Goal: Information Seeking & Learning: Compare options

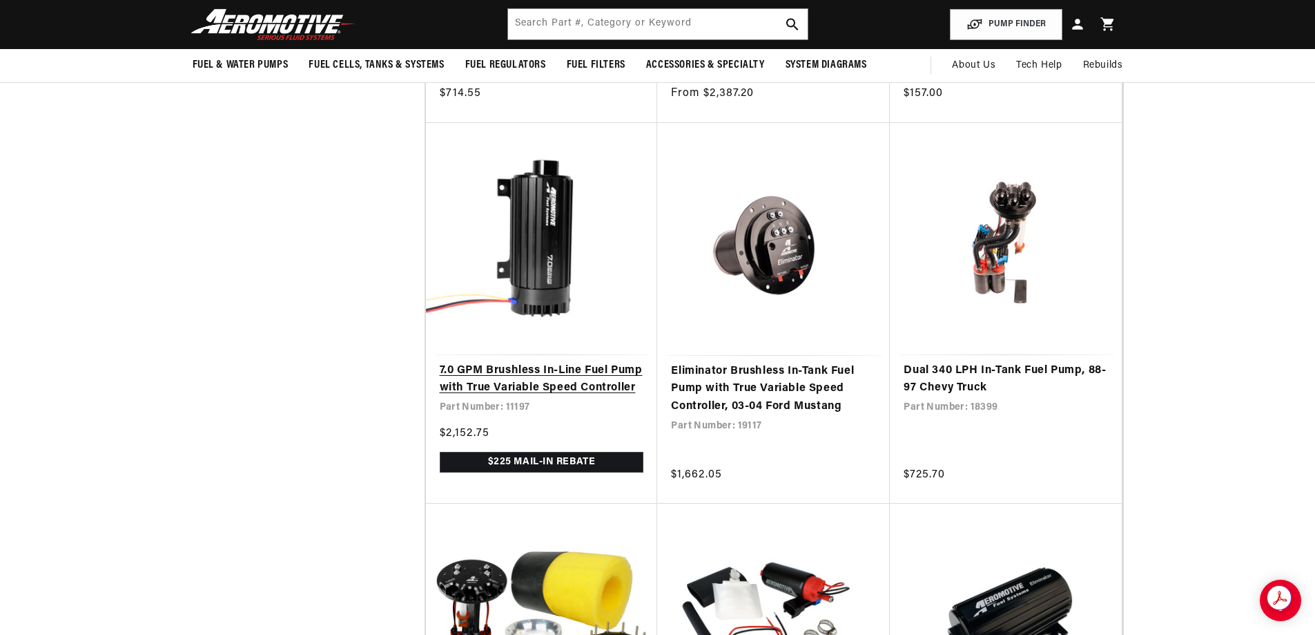
scroll to position [967, 0]
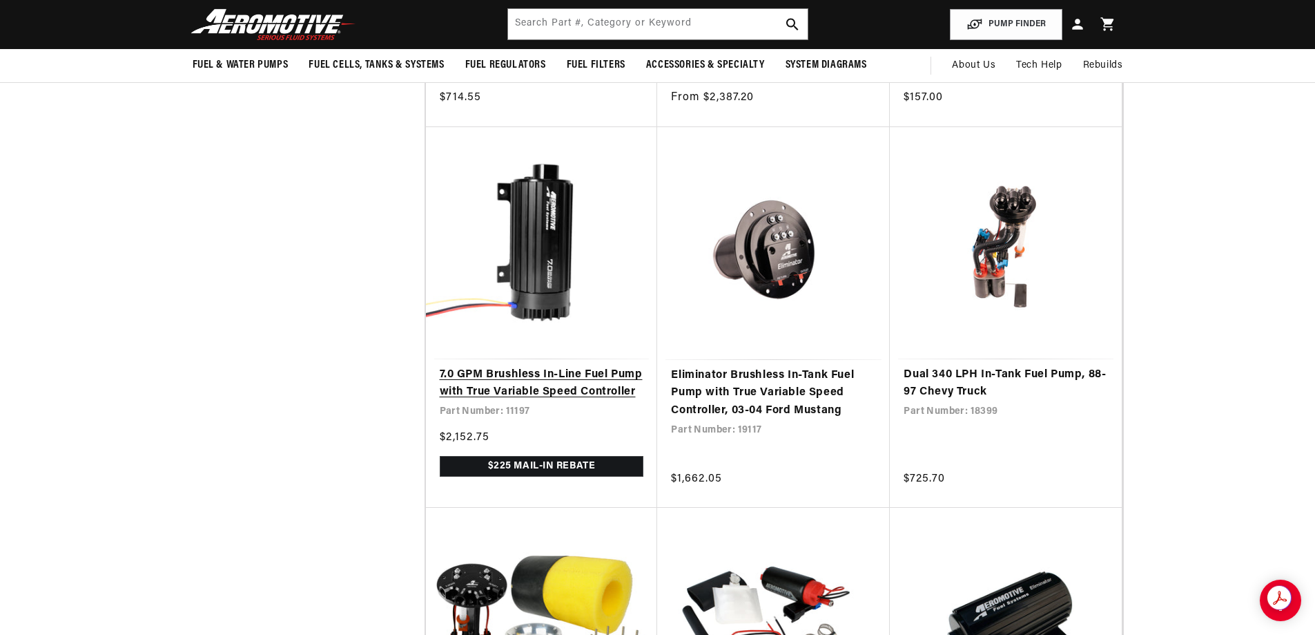
click at [546, 382] on link "7.0 GPM Brushless In-Line Fuel Pump with True Variable Speed Controller" at bounding box center [542, 383] width 204 height 35
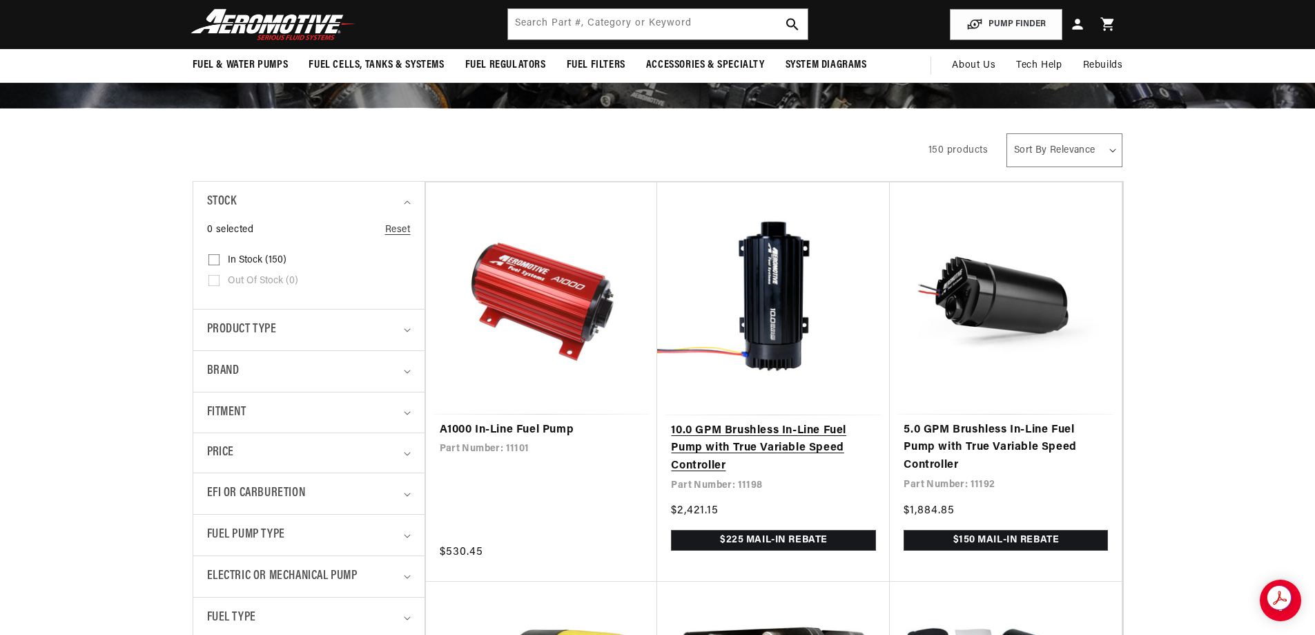
scroll to position [138, 0]
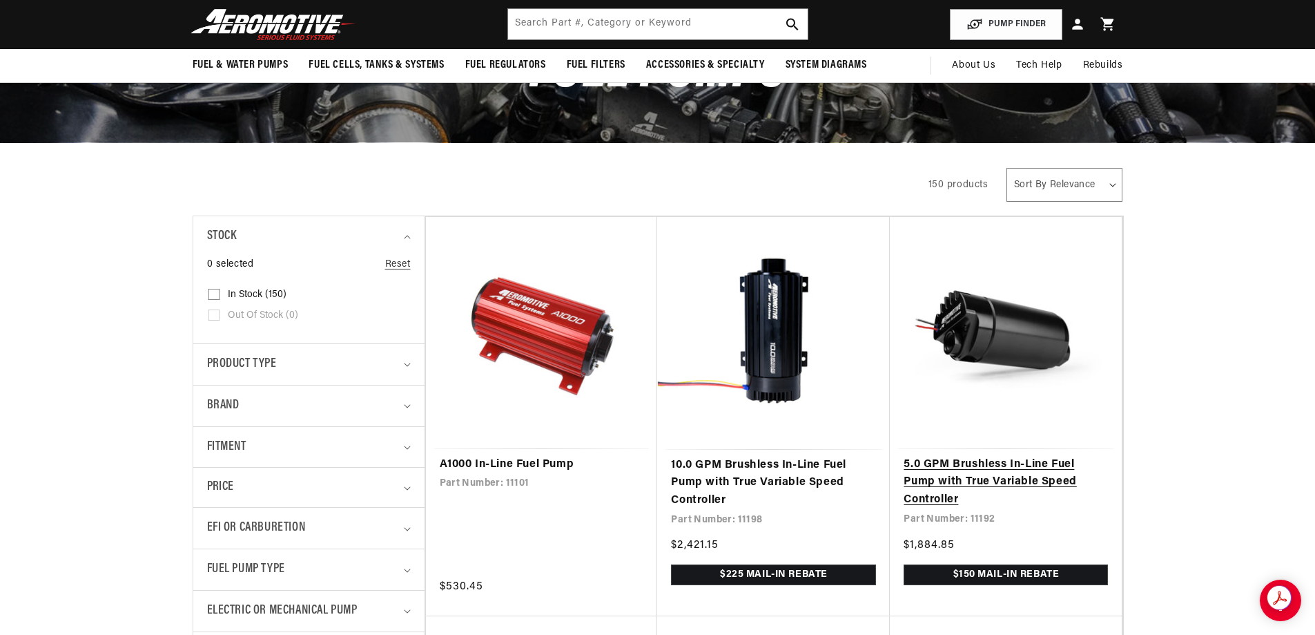
click at [938, 470] on link "5.0 GPM Brushless In-Line Fuel Pump with True Variable Speed Controller" at bounding box center [1006, 482] width 204 height 53
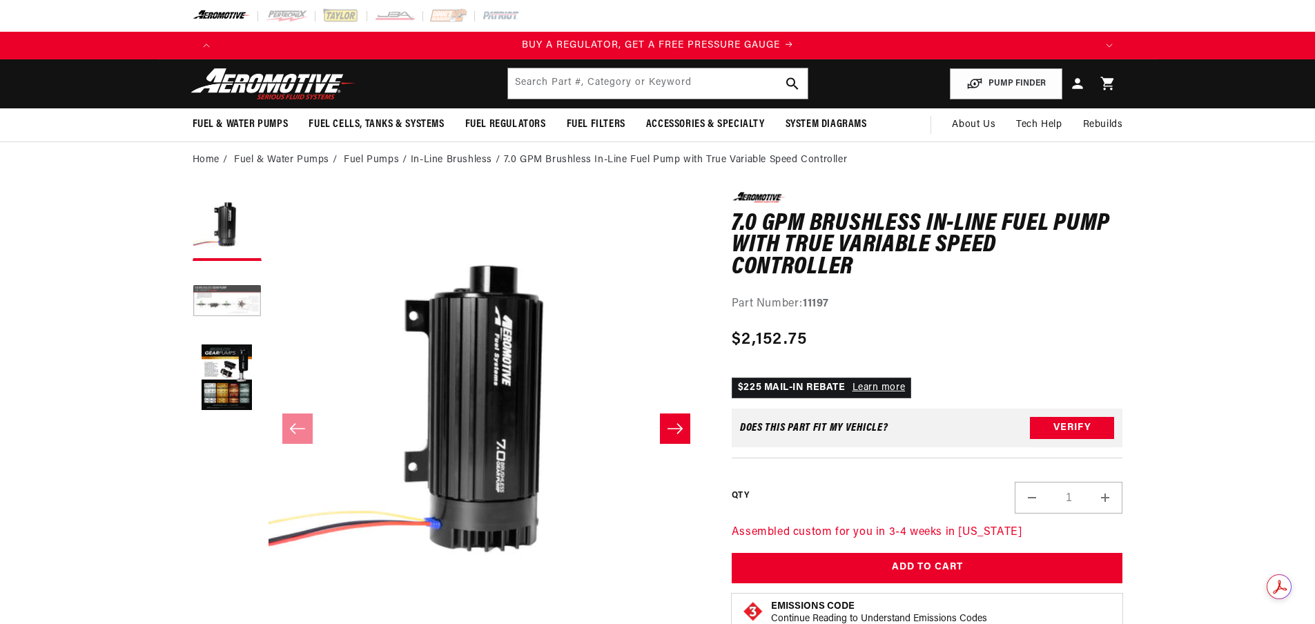
click at [242, 305] on button "Load image 2 in gallery view" at bounding box center [227, 302] width 69 height 69
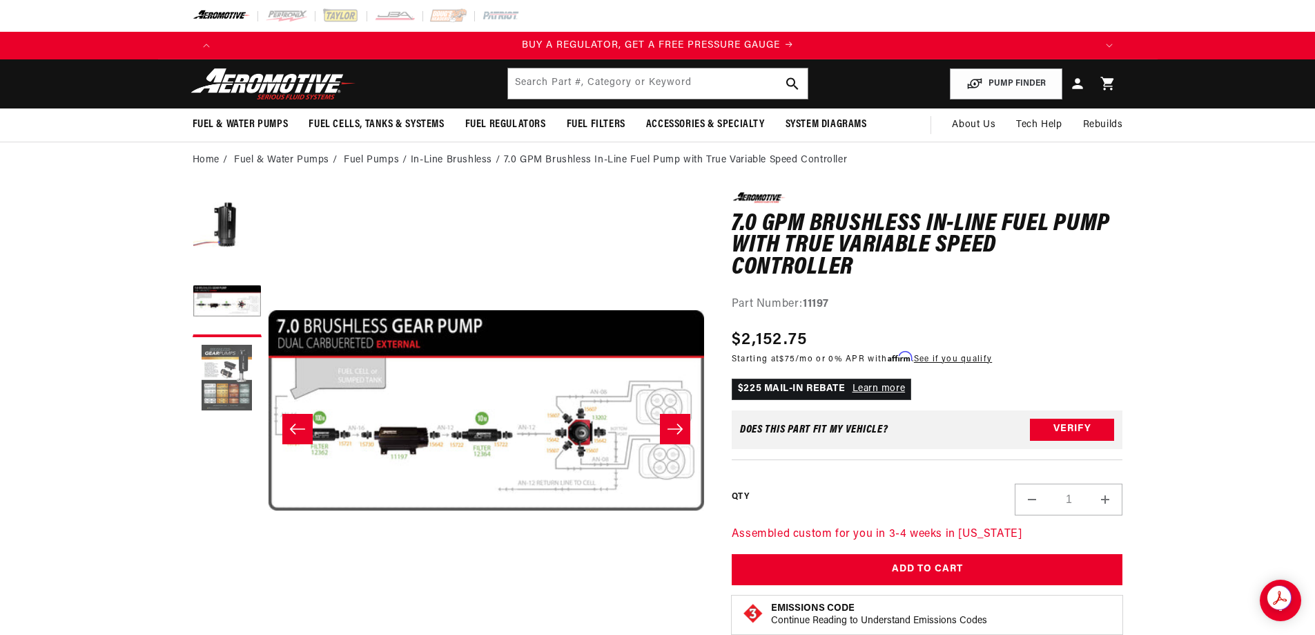
click at [226, 383] on button "Load image 3 in gallery view" at bounding box center [227, 378] width 69 height 69
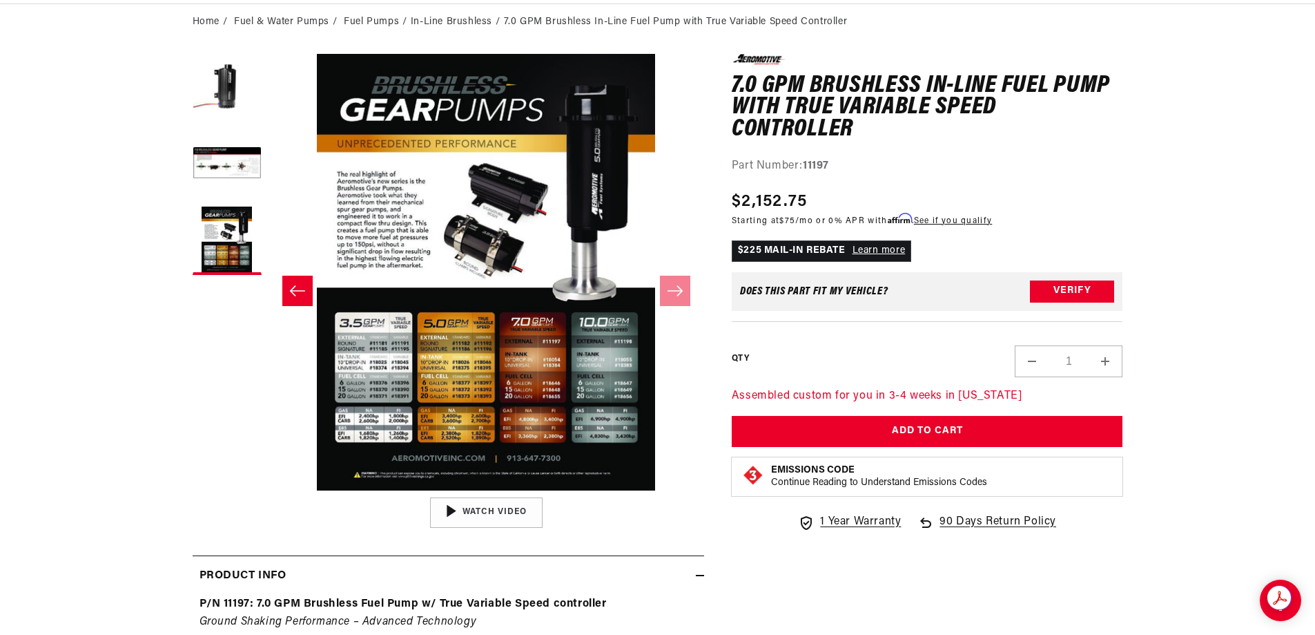
scroll to position [0, 869]
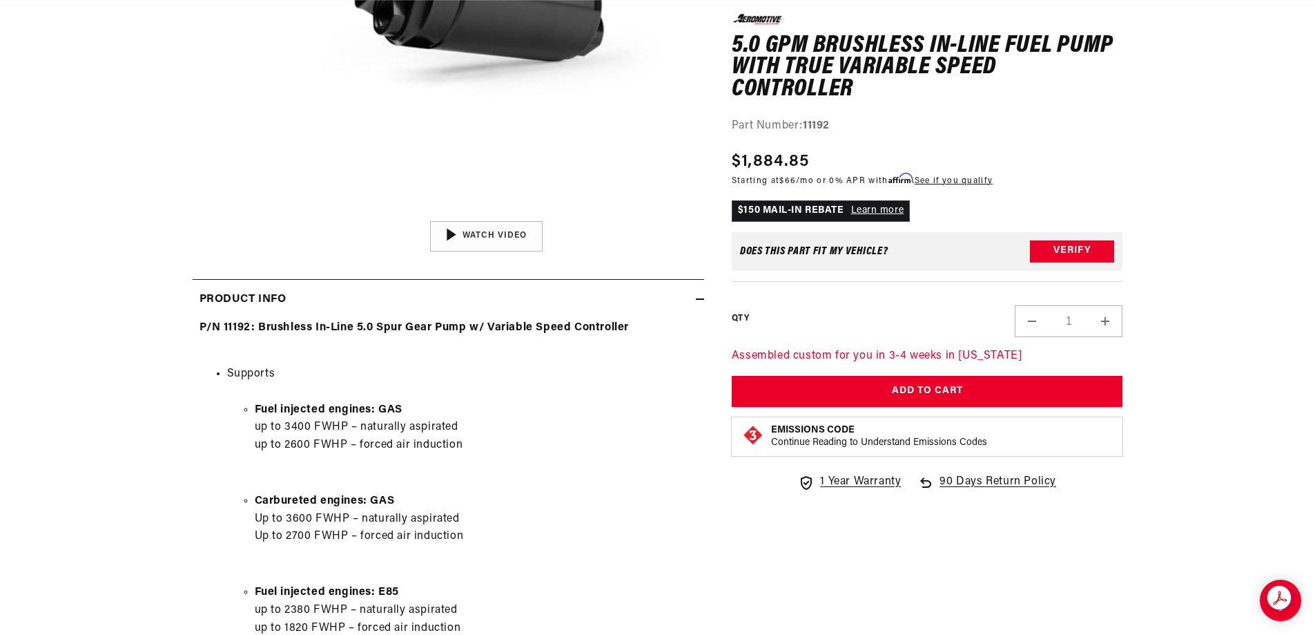
scroll to position [0, 876]
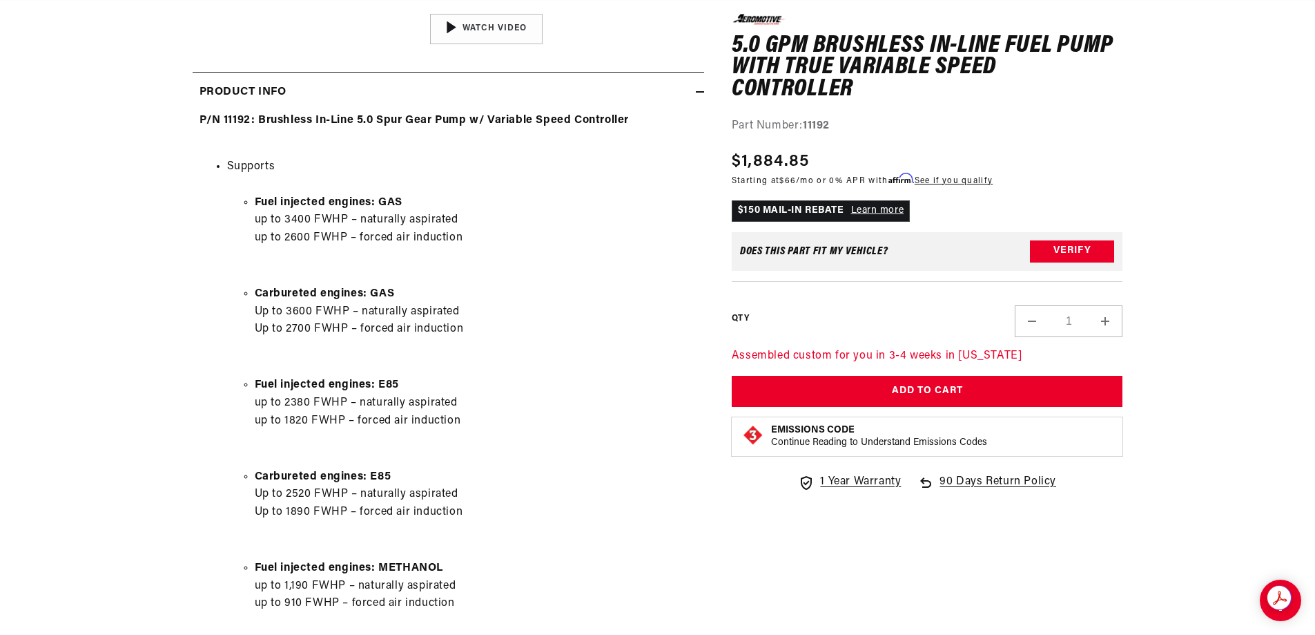
scroll to position [0, 2627]
